Goal: Task Accomplishment & Management: Use online tool/utility

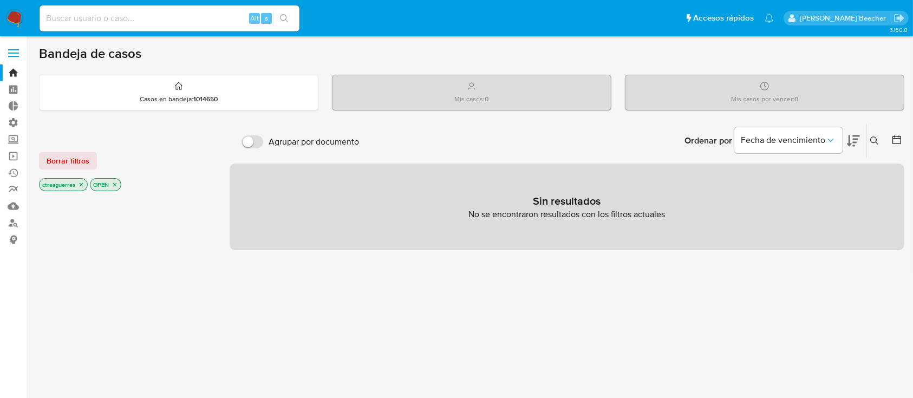
click at [15, 55] on label at bounding box center [13, 53] width 27 height 23
click at [0, 0] on input "checkbox" at bounding box center [0, 0] width 0 height 0
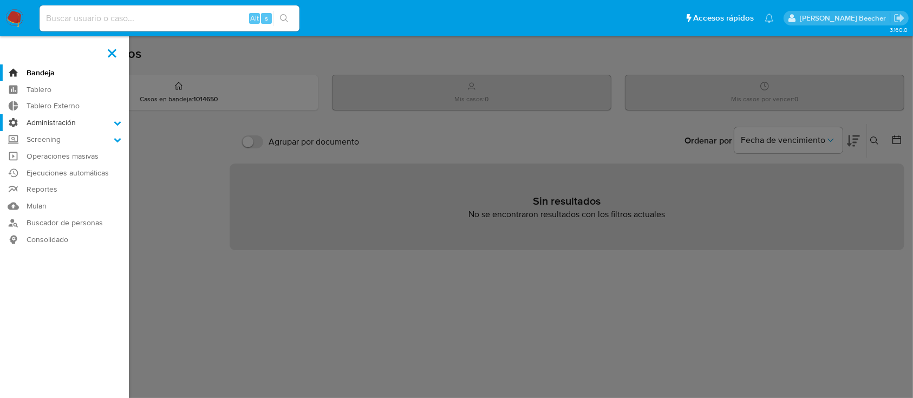
click at [89, 121] on label "Administración" at bounding box center [64, 122] width 129 height 17
click at [0, 0] on input "Administración" at bounding box center [0, 0] width 0 height 0
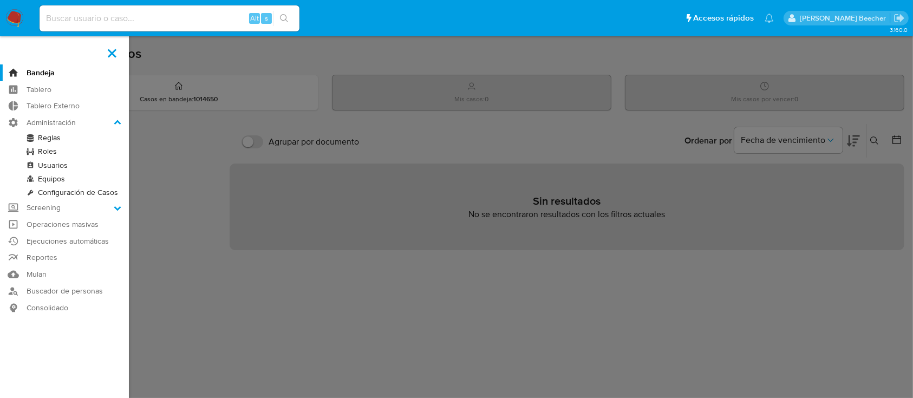
click at [52, 151] on link "Roles" at bounding box center [64, 152] width 129 height 14
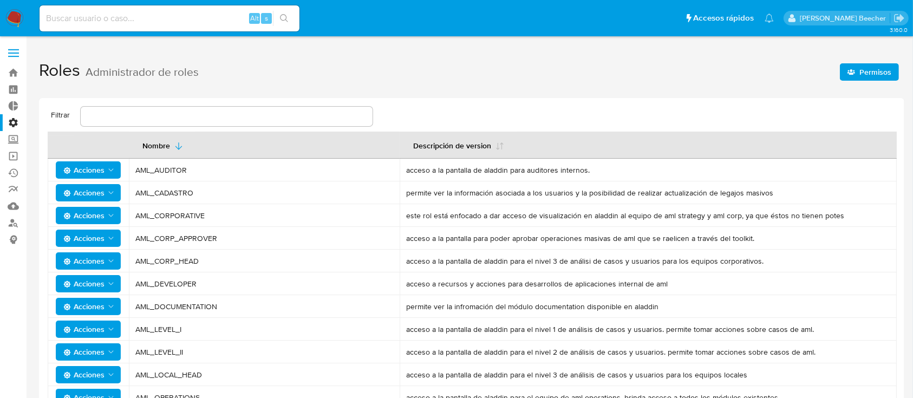
click at [860, 76] on span "Permisos" at bounding box center [870, 71] width 44 height 15
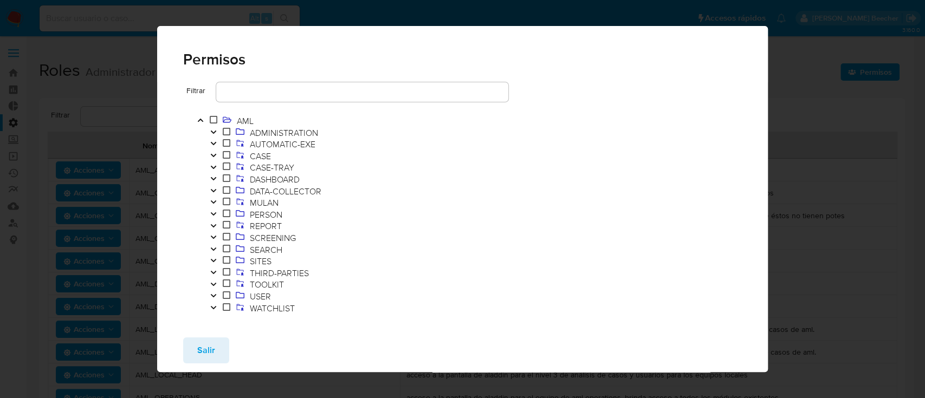
click at [801, 71] on div "Permisos Filtrar AML ADMINISTRATION AUTOMATIC-EXE CASE CASE-TRAY DASHBOARD DATA…" at bounding box center [462, 199] width 925 height 398
click at [197, 355] on span "Salir" at bounding box center [206, 351] width 18 height 24
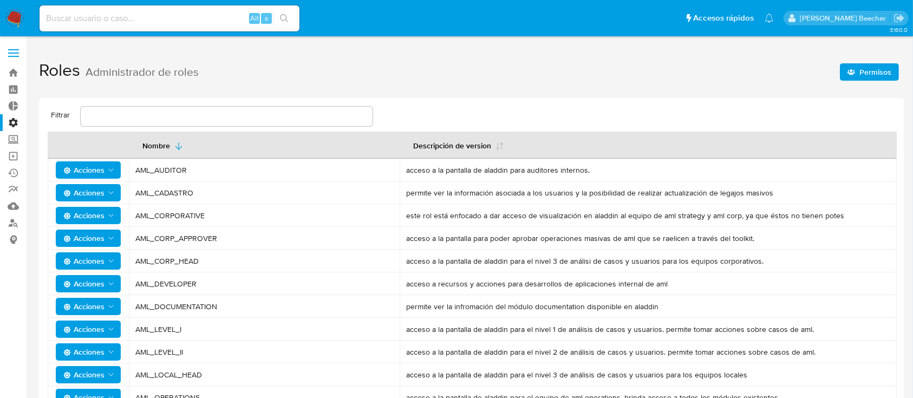
click at [18, 46] on label at bounding box center [13, 53] width 27 height 23
click at [0, 0] on input "checkbox" at bounding box center [0, 0] width 0 height 0
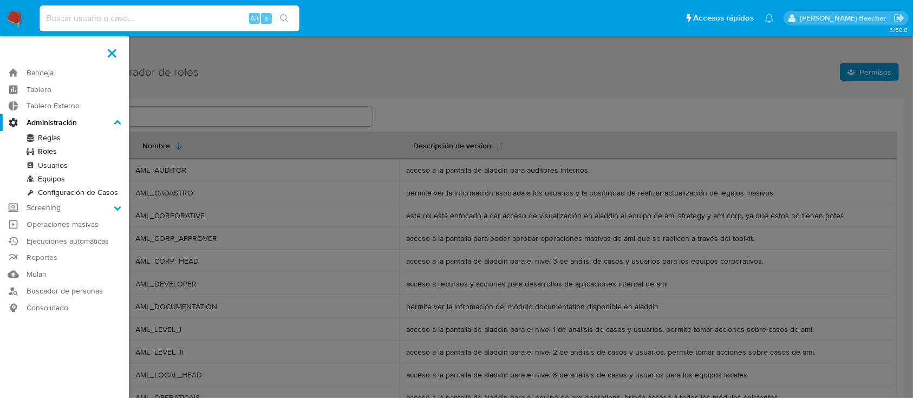
click at [54, 166] on link "Usuarios" at bounding box center [64, 166] width 129 height 14
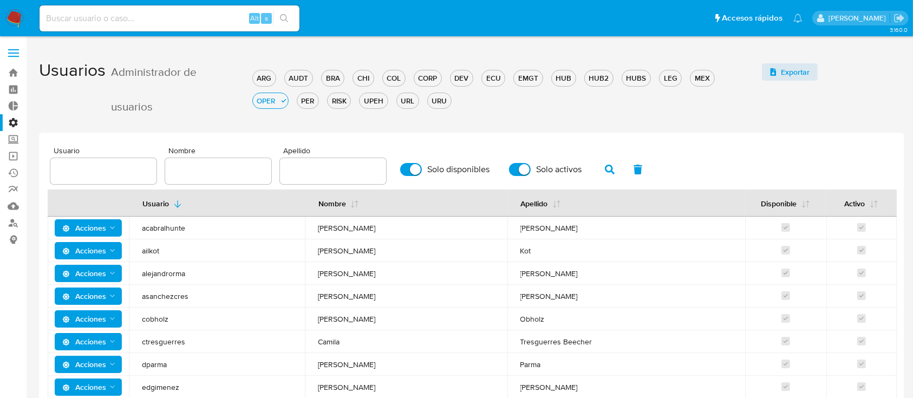
click at [290, 179] on div at bounding box center [333, 171] width 106 height 26
click at [313, 180] on div at bounding box center [333, 171] width 106 height 26
click at [309, 172] on input "text" at bounding box center [333, 171] width 106 height 14
type input "franco"
click at [608, 178] on span "button" at bounding box center [610, 169] width 10 height 18
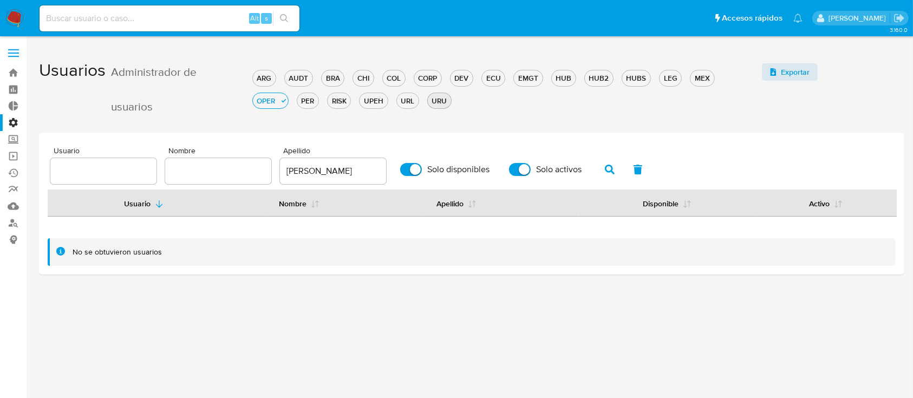
click at [435, 102] on div "URU" at bounding box center [439, 101] width 23 height 10
click at [316, 188] on div "Usuario Nombre Apellido franco Solo disponibles Solo activos Usuario Nombre Ape…" at bounding box center [472, 206] width 848 height 119
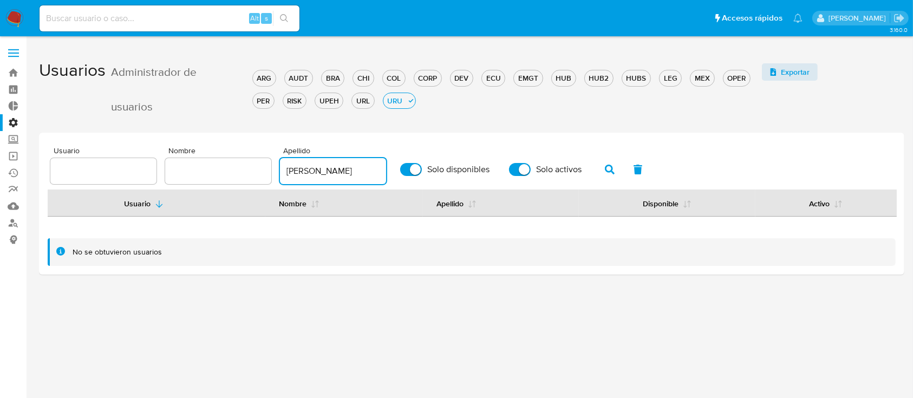
click at [313, 171] on input "franco" at bounding box center [333, 171] width 106 height 14
click at [615, 179] on button "button" at bounding box center [610, 170] width 28 height 26
click at [611, 175] on span "button" at bounding box center [610, 169] width 10 height 18
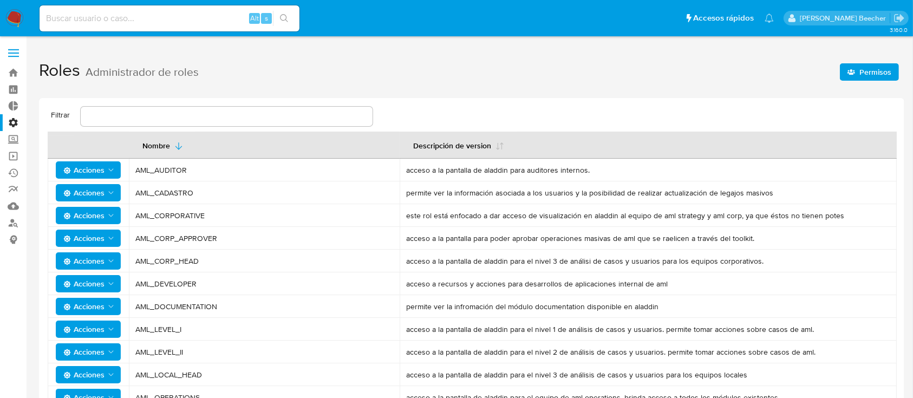
click at [12, 50] on span at bounding box center [13, 50] width 11 height 2
click at [0, 0] on input "checkbox" at bounding box center [0, 0] width 0 height 0
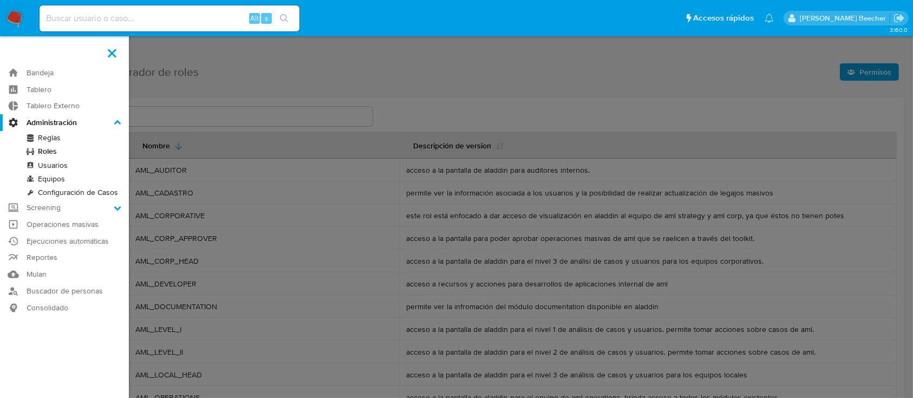
click at [55, 162] on link "Usuarios" at bounding box center [64, 166] width 129 height 14
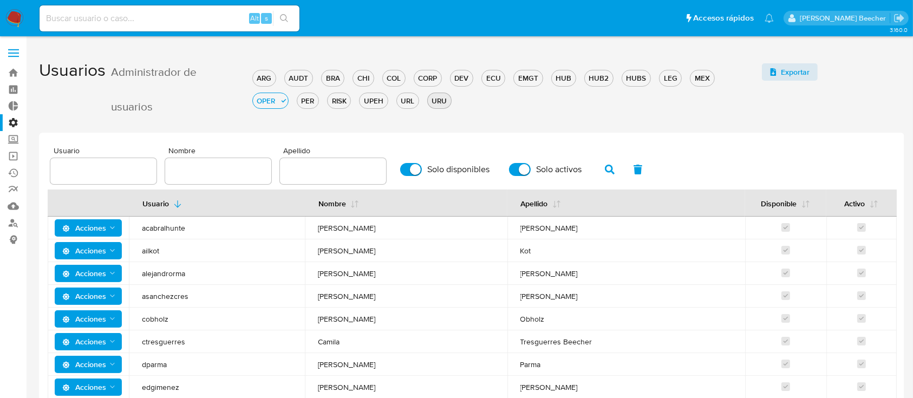
click at [439, 97] on div "URU" at bounding box center [439, 101] width 23 height 10
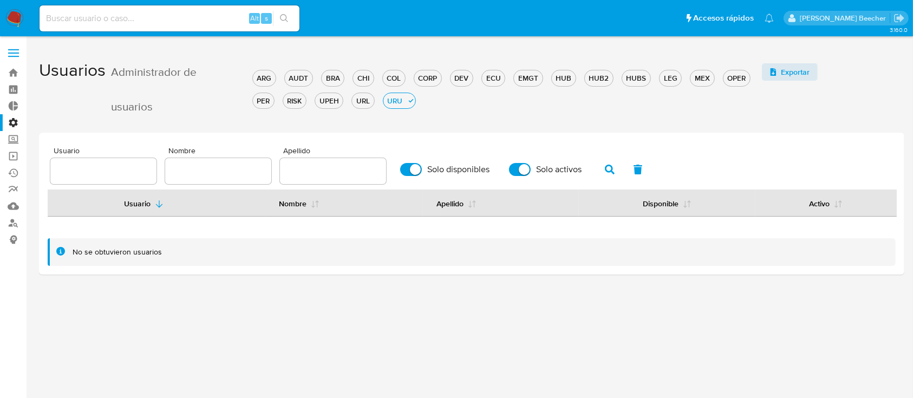
click at [256, 247] on div "No se obtuvieron usuarios" at bounding box center [480, 252] width 815 height 10
click at [728, 83] on div "OPER" at bounding box center [737, 78] width 27 height 10
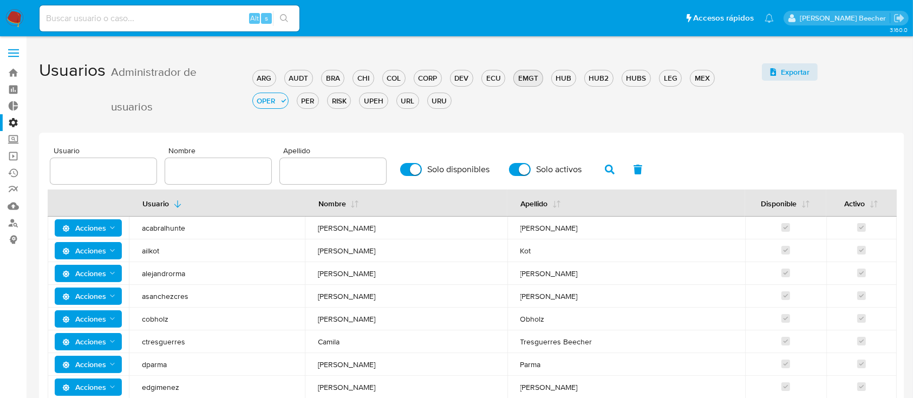
click at [533, 83] on div "EMGT" at bounding box center [528, 78] width 28 height 10
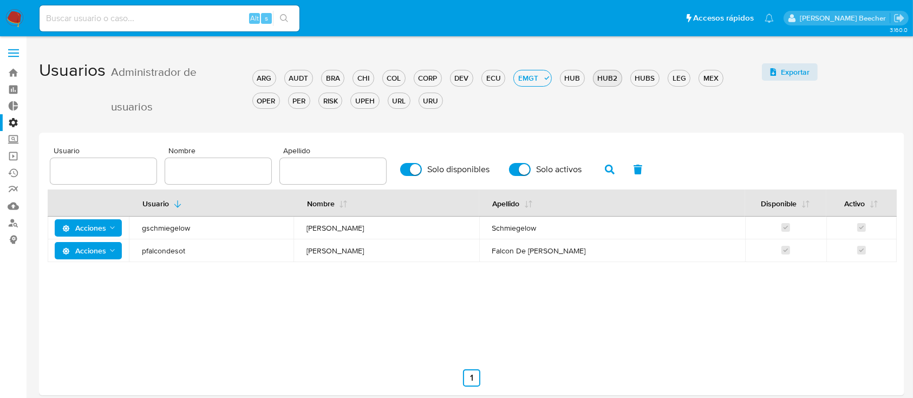
click at [605, 79] on div "HUB2" at bounding box center [608, 78] width 28 height 10
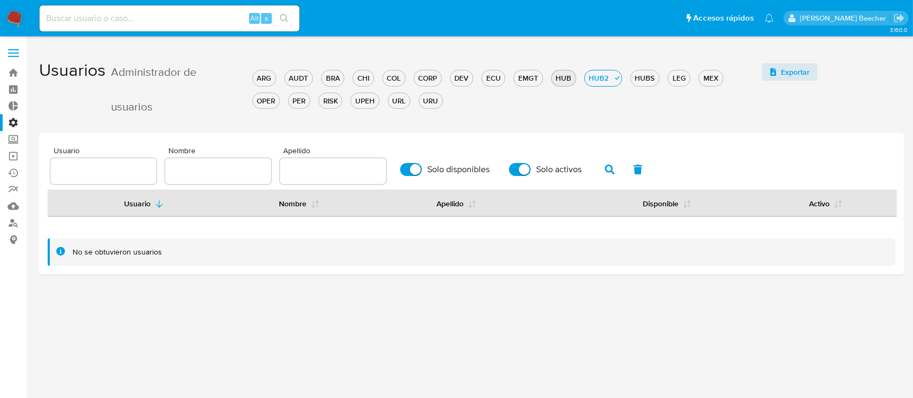
click at [569, 76] on div "HUB" at bounding box center [564, 78] width 24 height 10
click at [646, 75] on div "HUBS" at bounding box center [645, 78] width 28 height 10
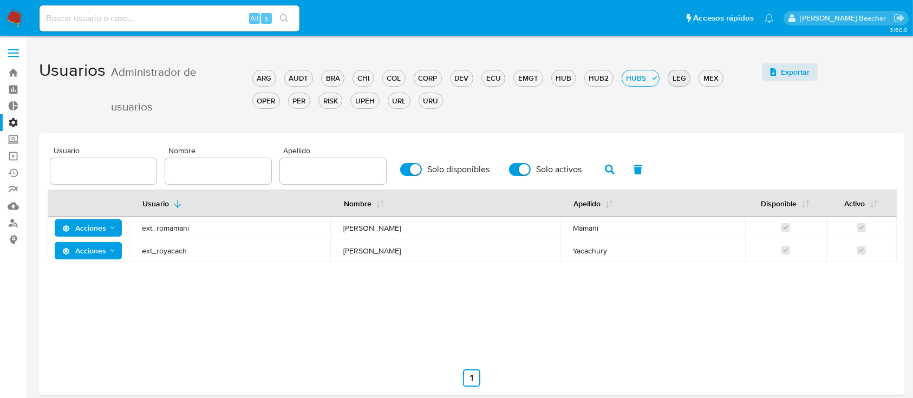
click at [678, 82] on div "LEG" at bounding box center [679, 78] width 22 height 10
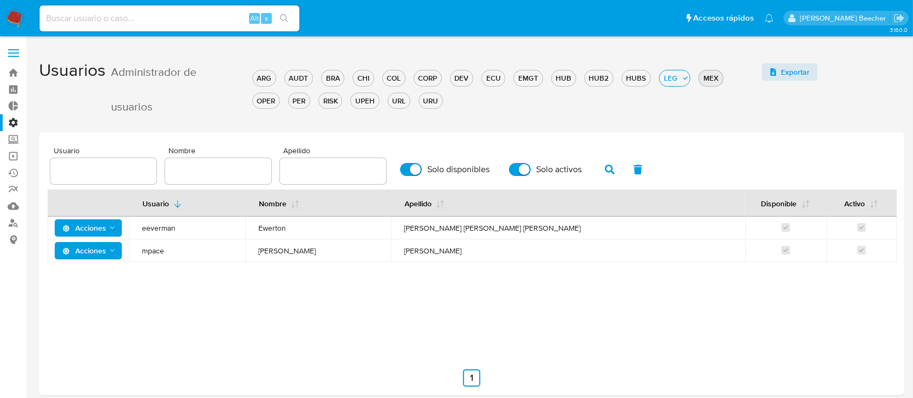
click at [699, 80] on div "MEX" at bounding box center [710, 78] width 23 height 10
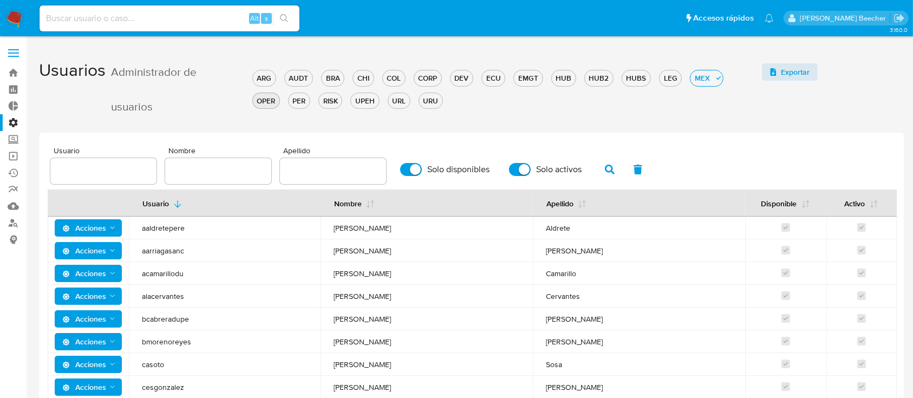
click at [270, 99] on div "OPER" at bounding box center [266, 101] width 27 height 10
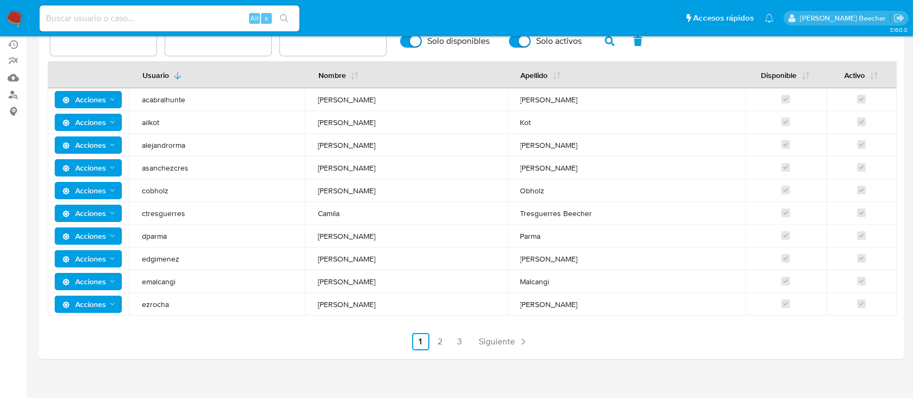
scroll to position [134, 0]
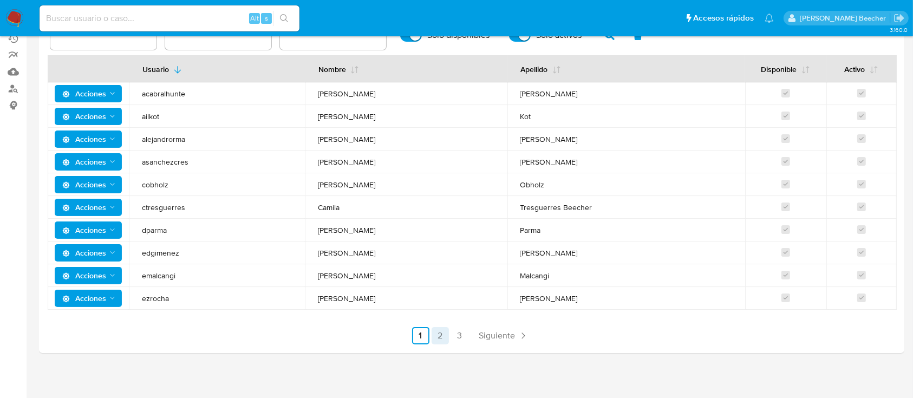
click at [445, 336] on link "2" at bounding box center [440, 335] width 17 height 17
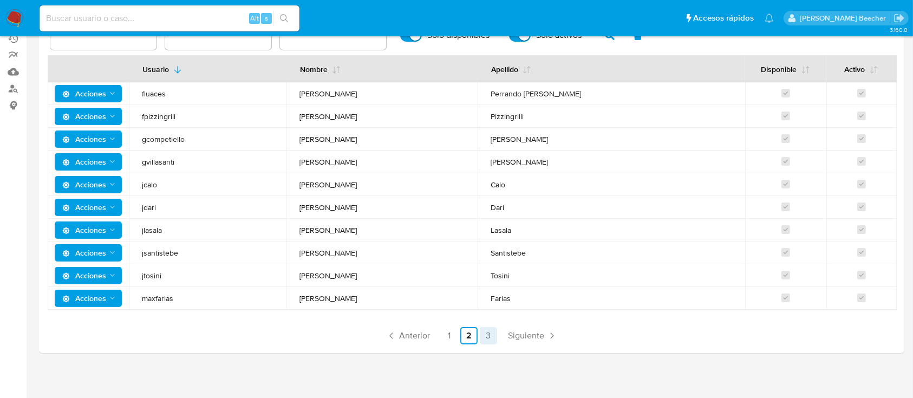
click at [482, 335] on link "3" at bounding box center [488, 335] width 17 height 17
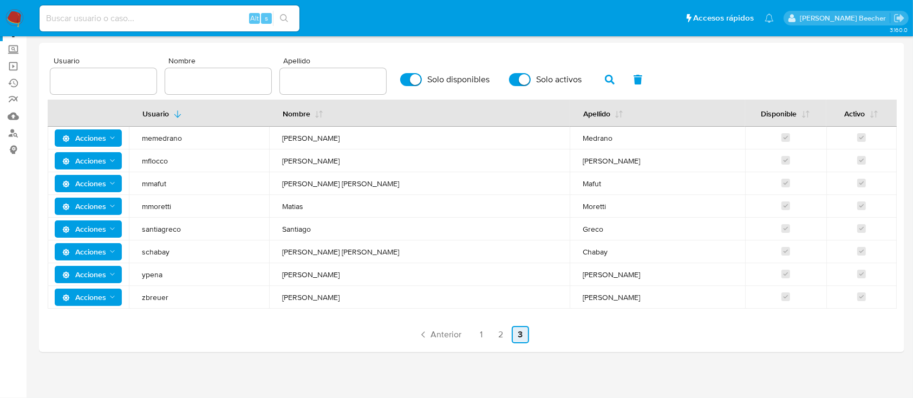
scroll to position [89, 0]
click at [451, 334] on span "Anterior" at bounding box center [446, 335] width 31 height 9
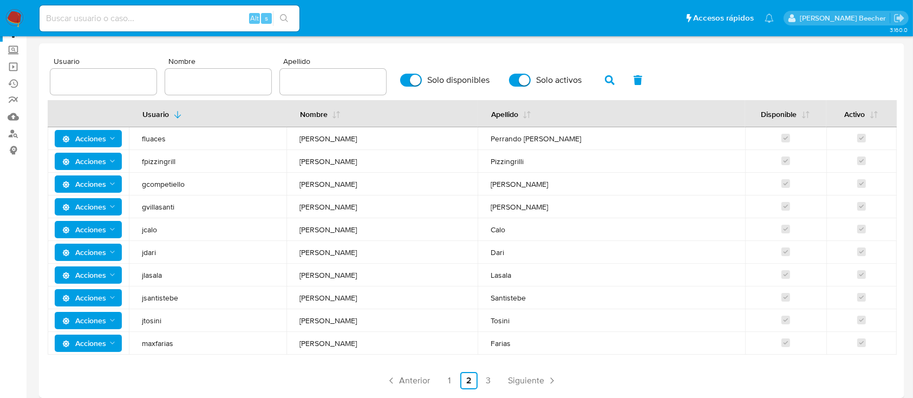
scroll to position [0, 0]
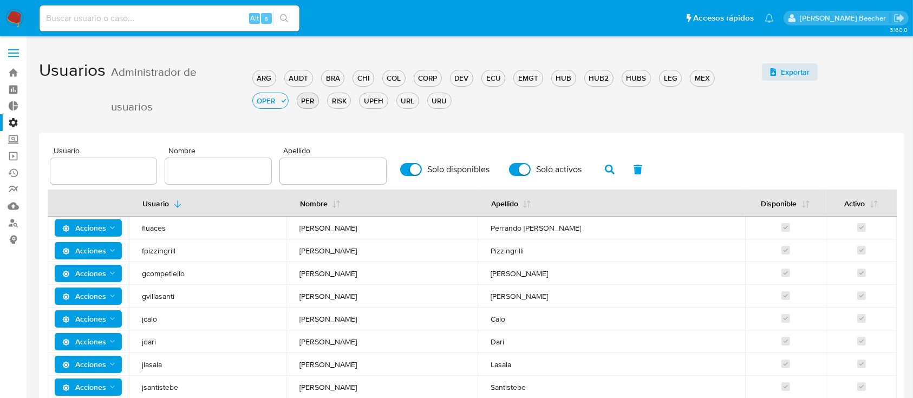
click at [304, 106] on button "PER" at bounding box center [308, 101] width 22 height 16
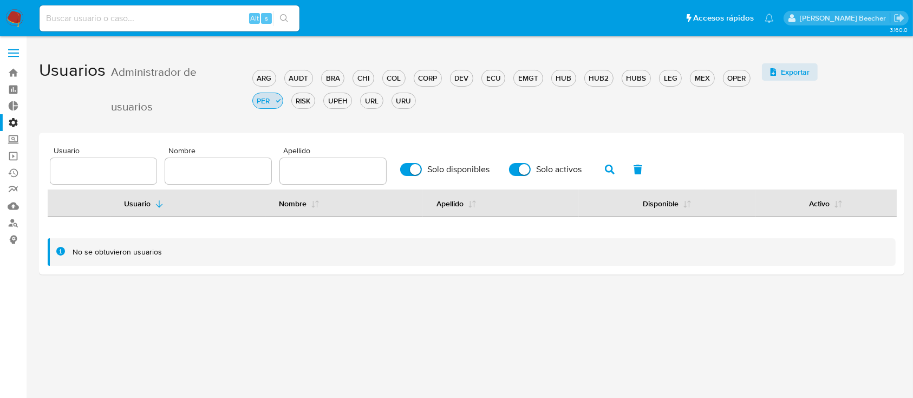
click at [304, 106] on button "RISK" at bounding box center [303, 101] width 24 height 16
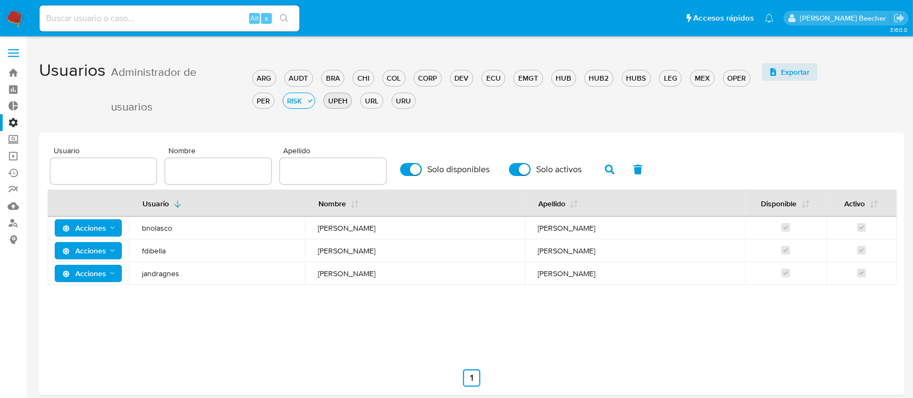
click at [334, 105] on div "UPEH" at bounding box center [338, 101] width 28 height 10
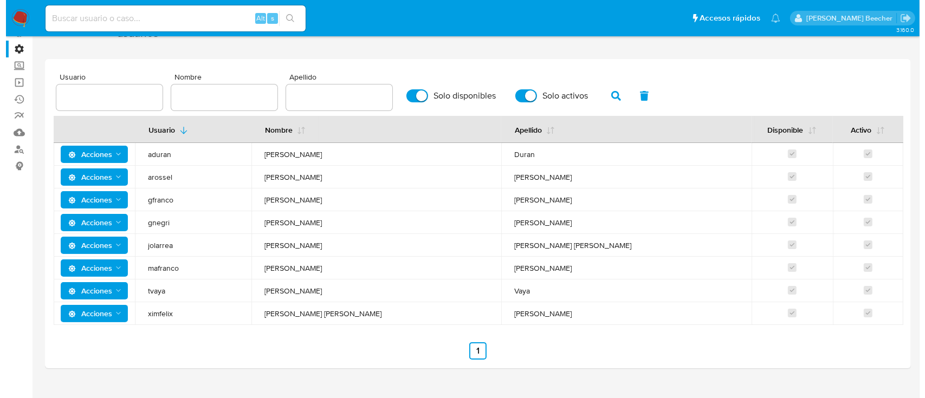
scroll to position [84, 0]
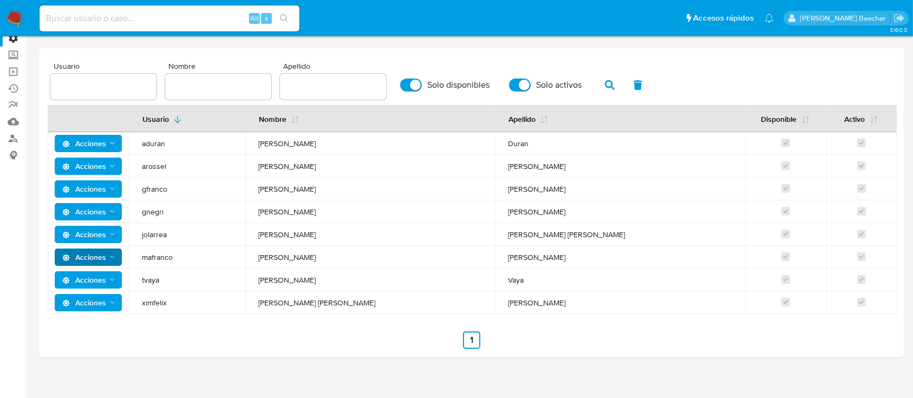
click at [109, 258] on icon "Acciones" at bounding box center [112, 257] width 9 height 9
click at [110, 309] on button "Permisos" at bounding box center [90, 310] width 97 height 26
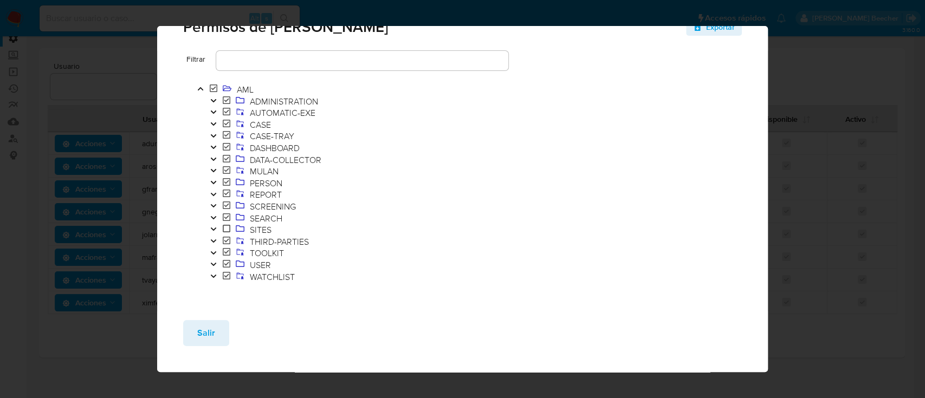
scroll to position [38, 0]
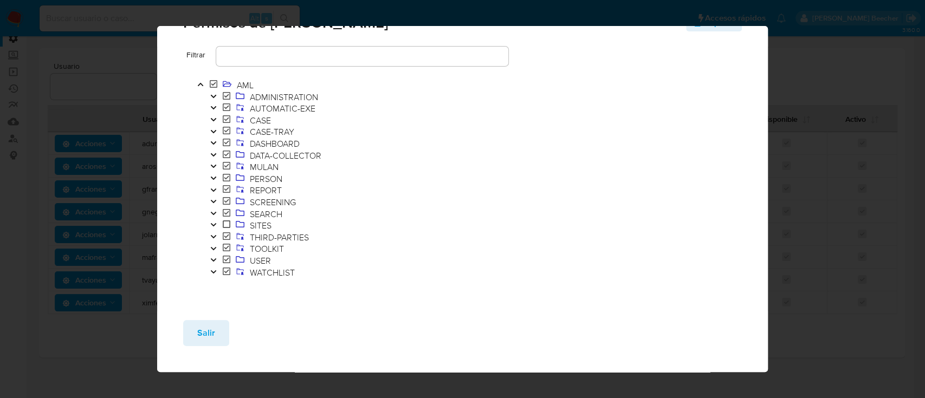
drag, startPoint x: 199, startPoint y: 337, endPoint x: 197, endPoint y: 258, distance: 79.6
click at [197, 258] on div "Permisos de mafranco Exportar Filtrar AML ADMINISTRATION AUTOMATIC-EXE CASE CAS…" at bounding box center [462, 199] width 611 height 346
click at [212, 251] on icon "Toggle" at bounding box center [214, 248] width 8 height 6
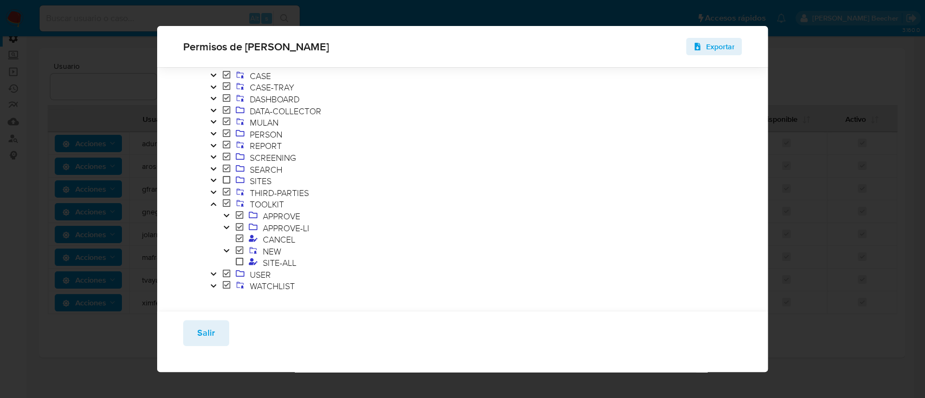
scroll to position [79, 0]
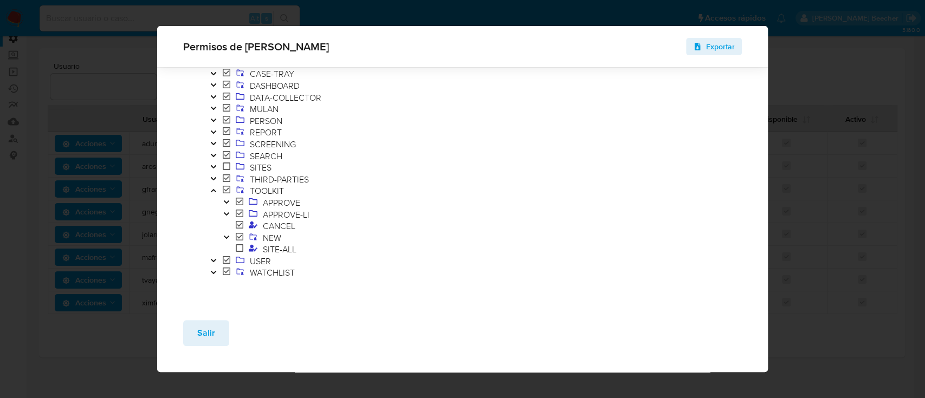
click at [226, 240] on button "Toggle" at bounding box center [226, 238] width 13 height 12
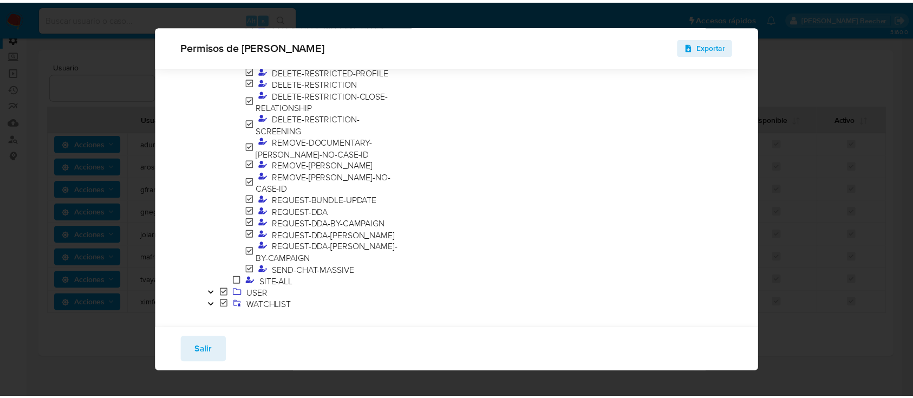
scroll to position [537, 0]
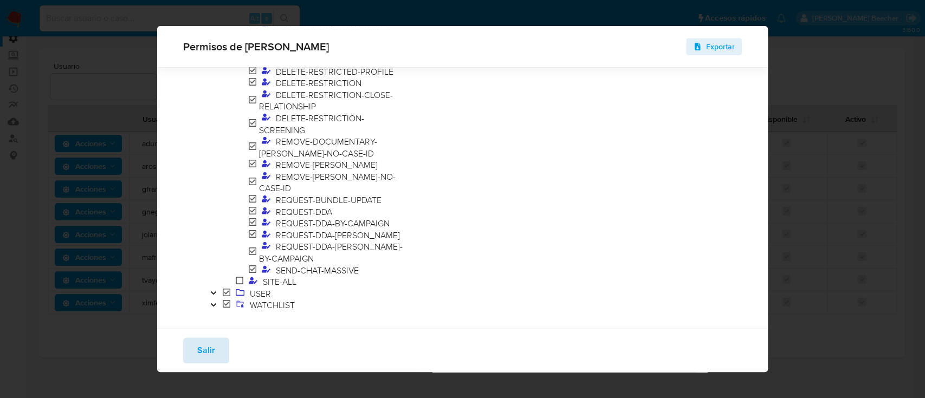
click at [195, 350] on button "Salir" at bounding box center [206, 350] width 46 height 26
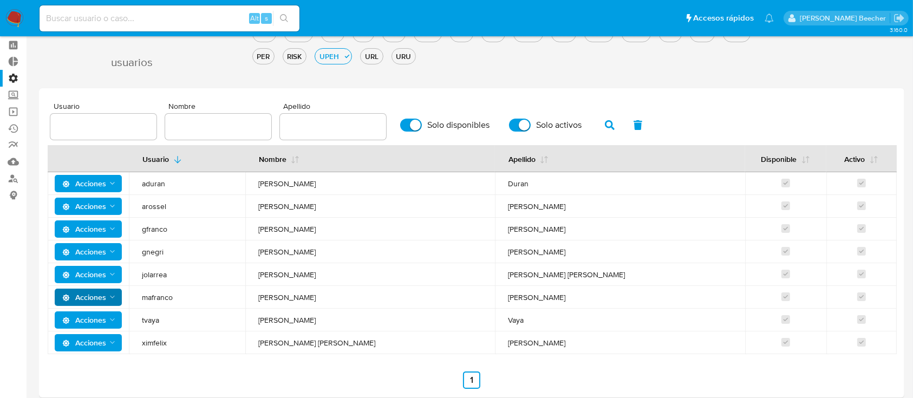
scroll to position [0, 0]
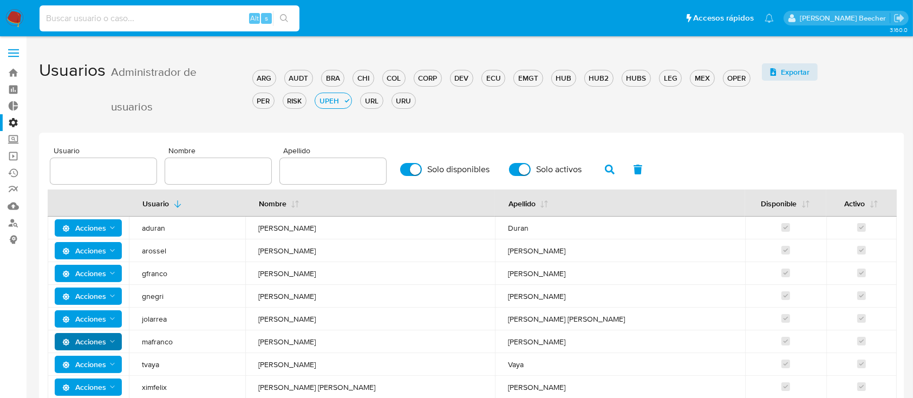
click at [163, 11] on input at bounding box center [170, 18] width 260 height 14
click at [17, 53] on span at bounding box center [13, 54] width 11 height 2
click at [0, 0] on input "checkbox" at bounding box center [0, 0] width 0 height 0
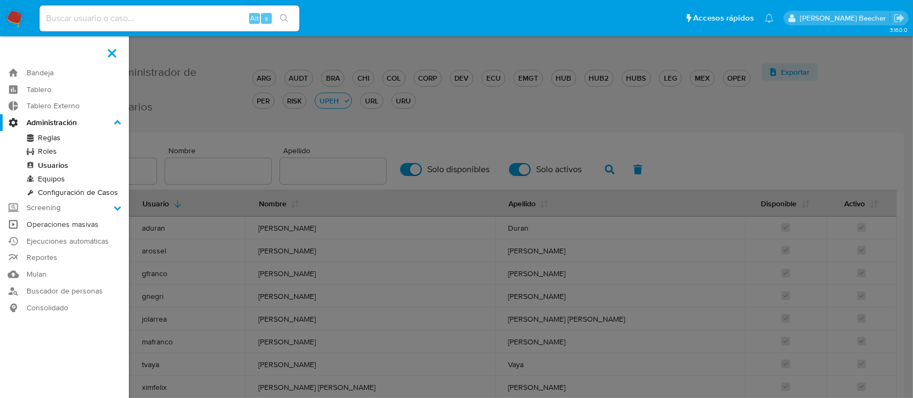
click at [84, 223] on link "Operaciones masivas" at bounding box center [64, 224] width 129 height 17
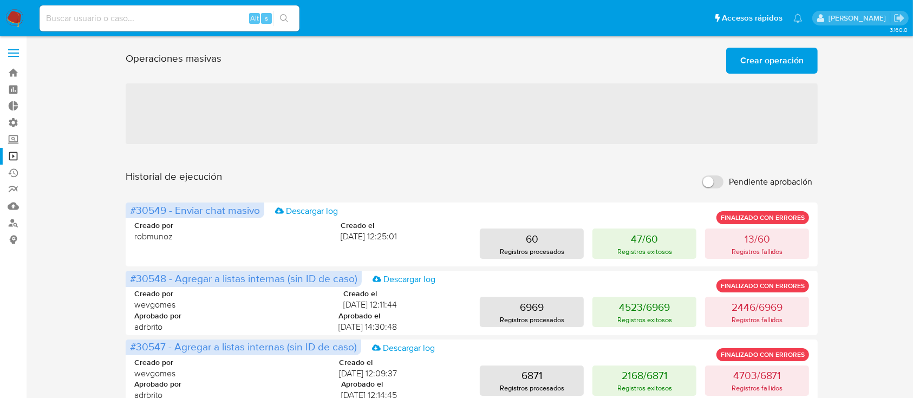
click at [764, 60] on span "Crear operación" at bounding box center [771, 61] width 63 height 24
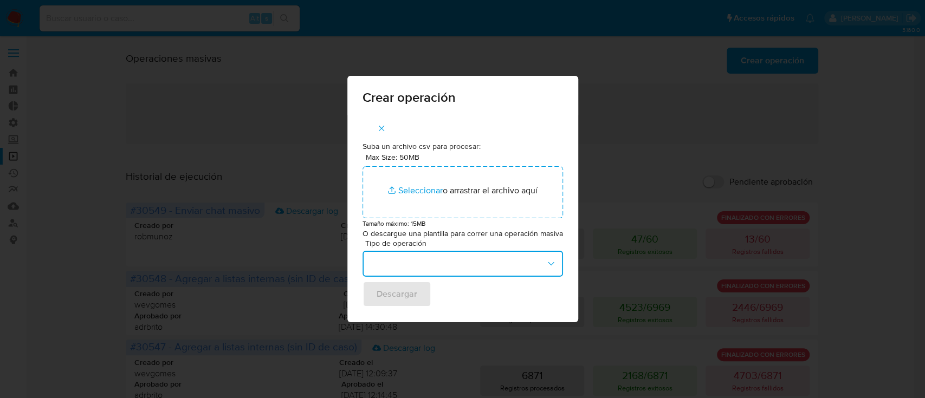
click at [399, 253] on button "button" at bounding box center [462, 264] width 200 height 26
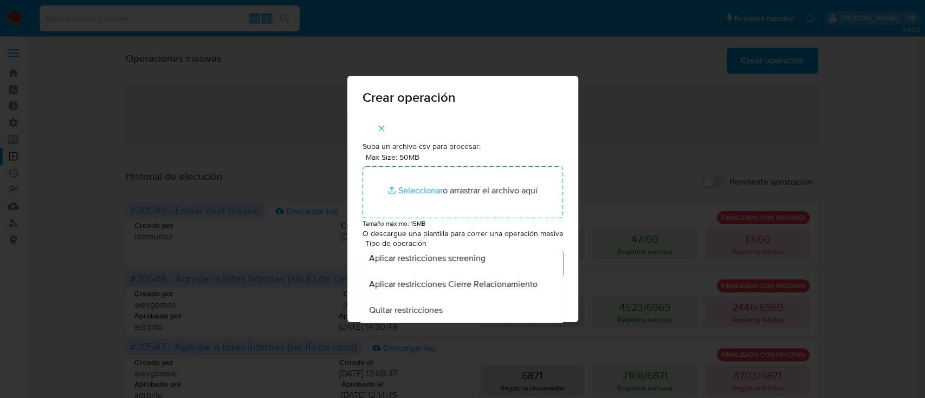
scroll to position [82, 0]
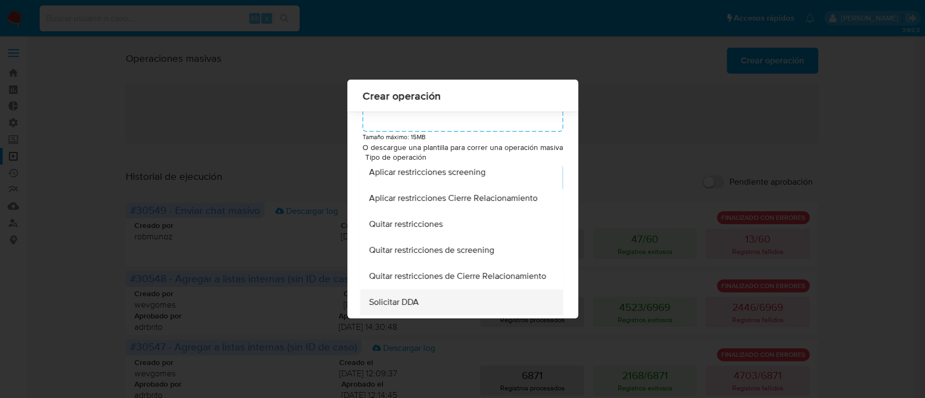
click at [429, 305] on div "Solicitar DDA" at bounding box center [457, 302] width 179 height 26
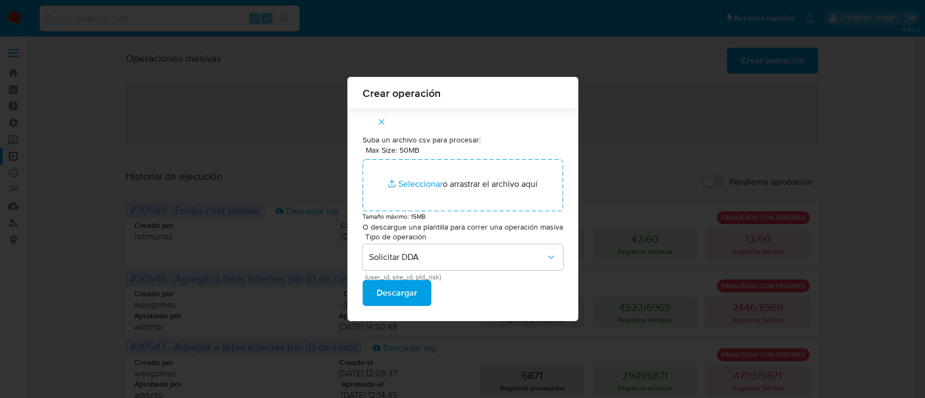
click at [292, 146] on div "Crear operación Suba un archivo csv para procesar: Max Size: 50MB Seleccionar a…" at bounding box center [462, 199] width 925 height 398
click at [384, 125] on icon "button" at bounding box center [381, 122] width 10 height 10
